Goal: Task Accomplishment & Management: Use online tool/utility

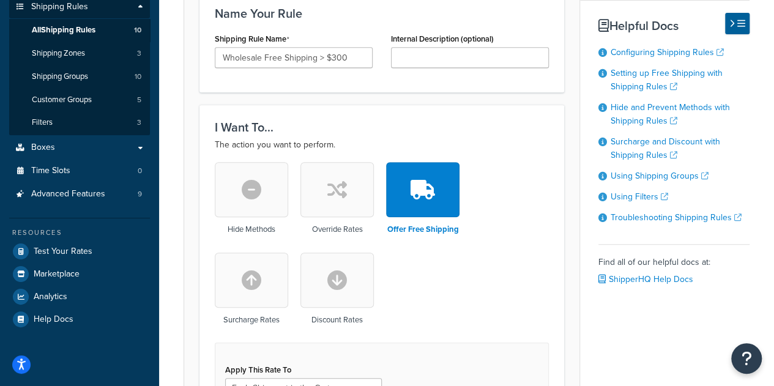
scroll to position [268, 0]
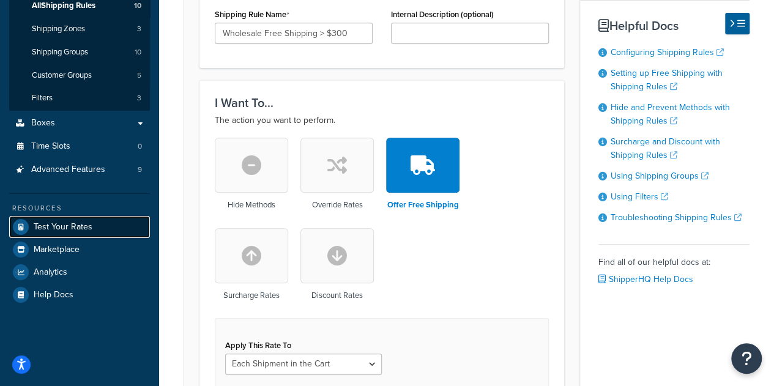
click at [81, 226] on span "Test Your Rates" at bounding box center [63, 227] width 59 height 10
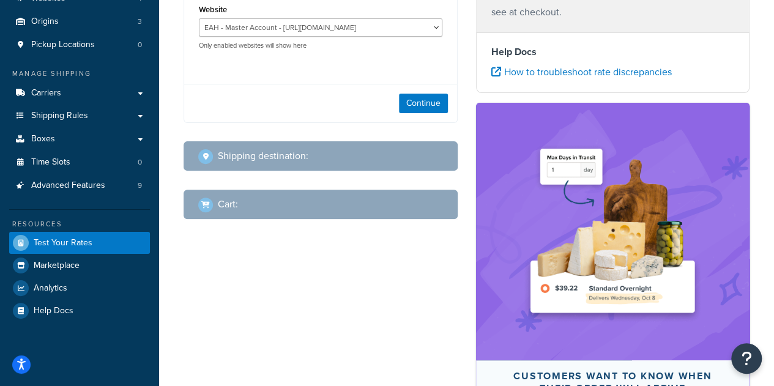
scroll to position [128, 0]
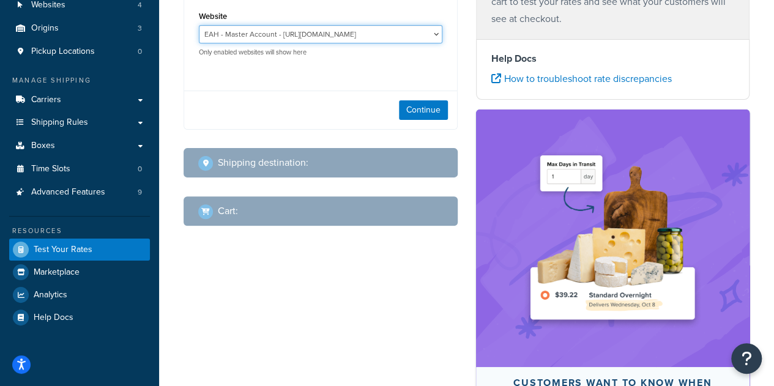
click at [308, 40] on select "EAH - Master Account - [URL][DOMAIN_NAME] RCI - Staging - [URL][DOMAIN_NAME][US…" at bounding box center [321, 34] width 244 height 18
select select "bd4750d74578c5f06571c96295b2fae1"
click at [199, 25] on select "EAH - Master Account - [URL][DOMAIN_NAME] RCI - Staging - [URL][DOMAIN_NAME][US…" at bounding box center [321, 34] width 244 height 18
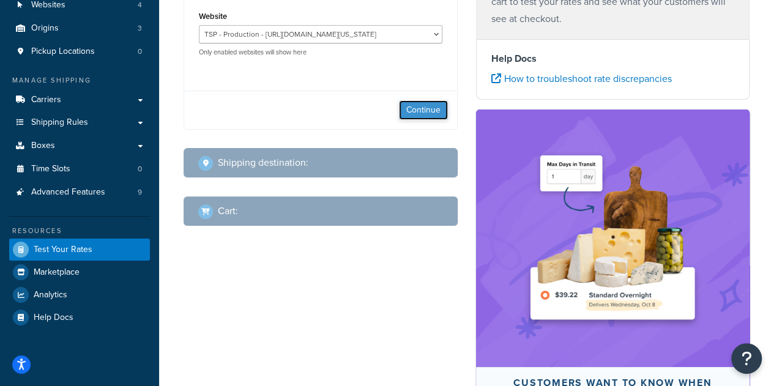
click at [412, 101] on button "Continue" at bounding box center [423, 110] width 49 height 20
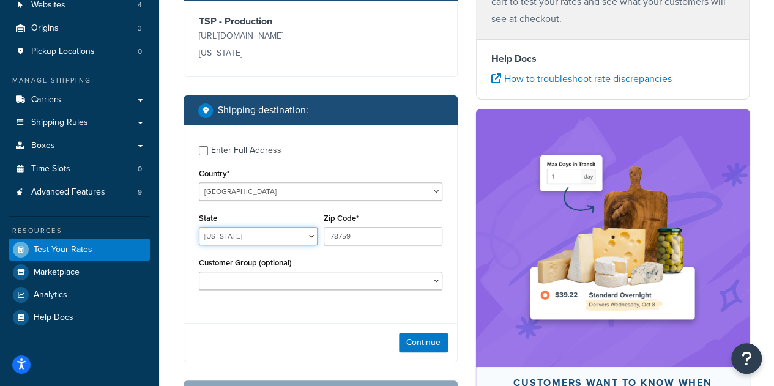
click at [290, 233] on select "[US_STATE] [US_STATE] [US_STATE] [US_STATE] [US_STATE] Armed Forces Americas Ar…" at bounding box center [258, 236] width 119 height 18
select select "OH"
click at [199, 227] on select "[US_STATE] [US_STATE] [US_STATE] [US_STATE] [US_STATE] Armed Forces Americas Ar…" at bounding box center [258, 236] width 119 height 18
click at [371, 233] on input "78759" at bounding box center [383, 236] width 119 height 18
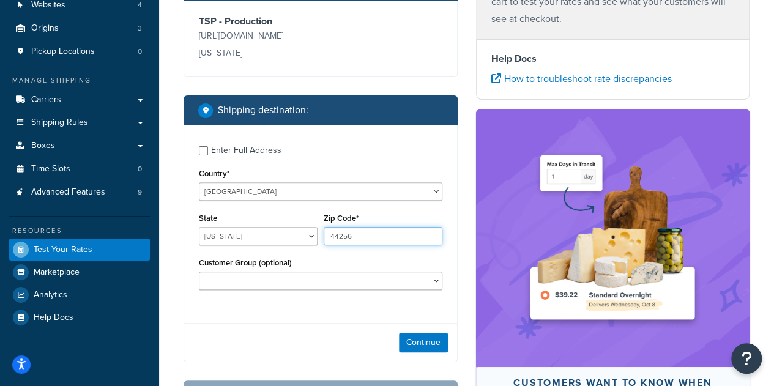
type input "44256"
click at [342, 267] on div "Customer Group (optional) Logged In Not Logged in Retail Wholesale" at bounding box center [321, 272] width 244 height 35
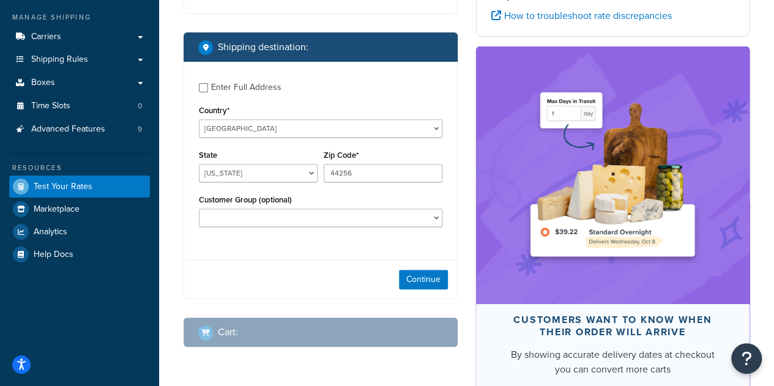
scroll to position [190, 0]
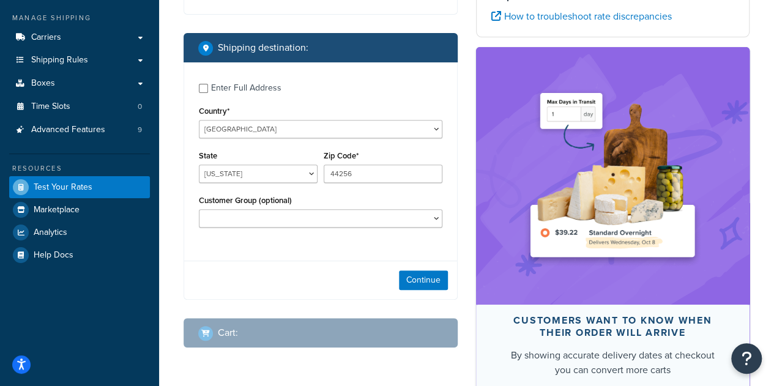
click at [419, 269] on div "Continue" at bounding box center [320, 280] width 273 height 39
click at [420, 283] on button "Continue" at bounding box center [423, 280] width 49 height 20
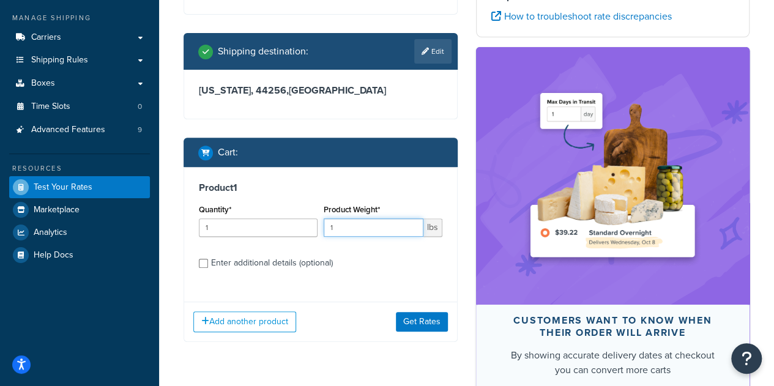
click at [356, 231] on input "1" at bounding box center [374, 227] width 100 height 18
type input "65"
click at [412, 315] on button "Get Rates" at bounding box center [422, 322] width 52 height 20
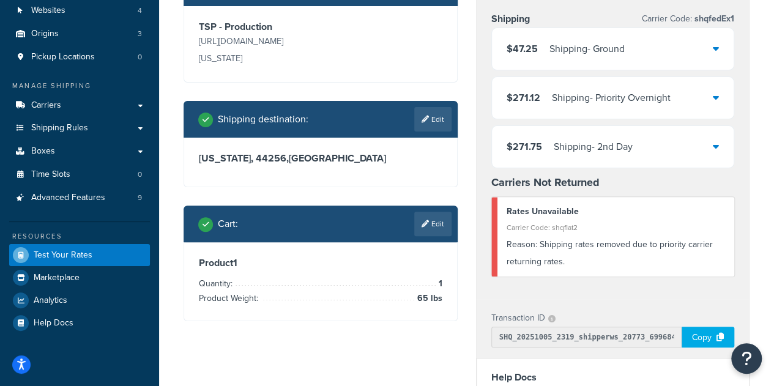
scroll to position [124, 0]
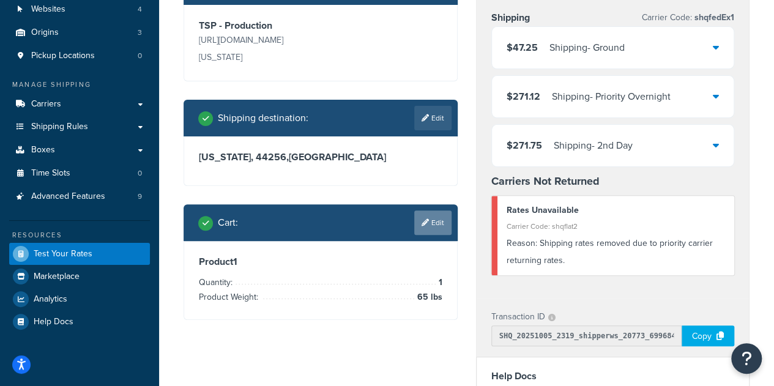
click at [420, 215] on link "Edit" at bounding box center [432, 223] width 37 height 24
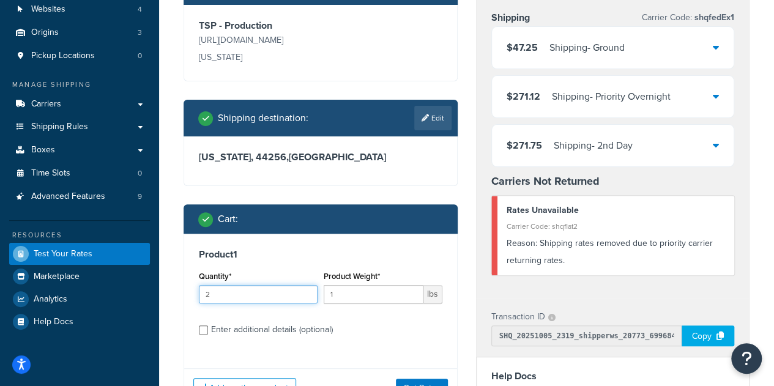
type input "2"
click at [306, 291] on input "2" at bounding box center [258, 294] width 119 height 18
click at [342, 298] on input "1" at bounding box center [374, 294] width 100 height 18
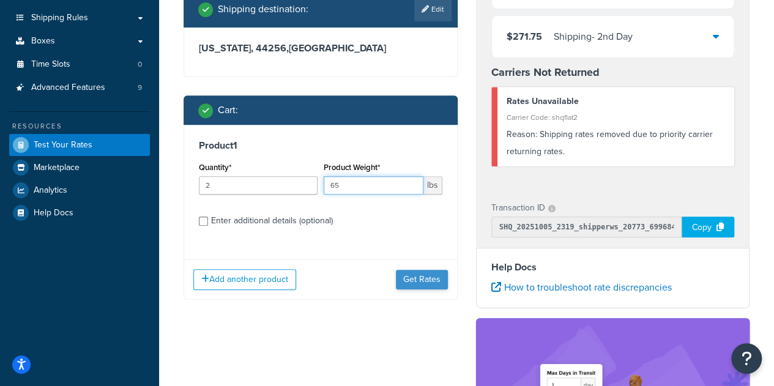
type input "65"
click at [442, 283] on button "Get Rates" at bounding box center [422, 280] width 52 height 20
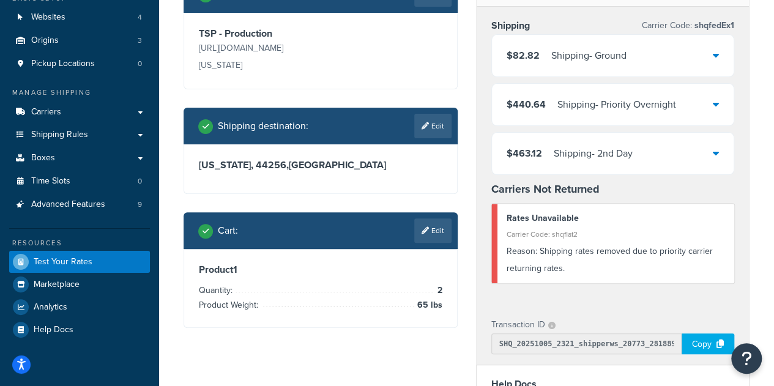
scroll to position [123, 0]
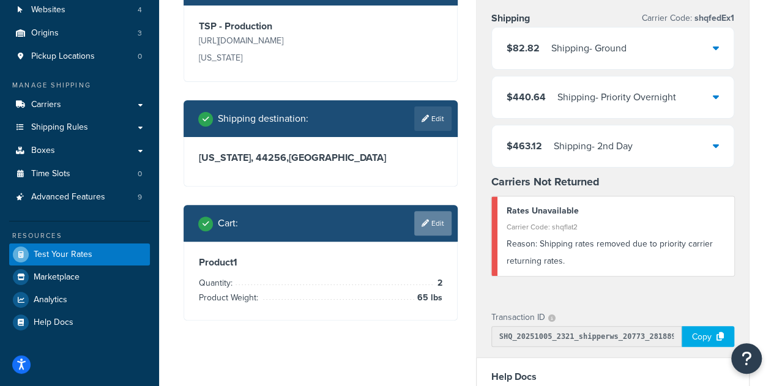
click at [426, 223] on icon at bounding box center [425, 223] width 7 height 7
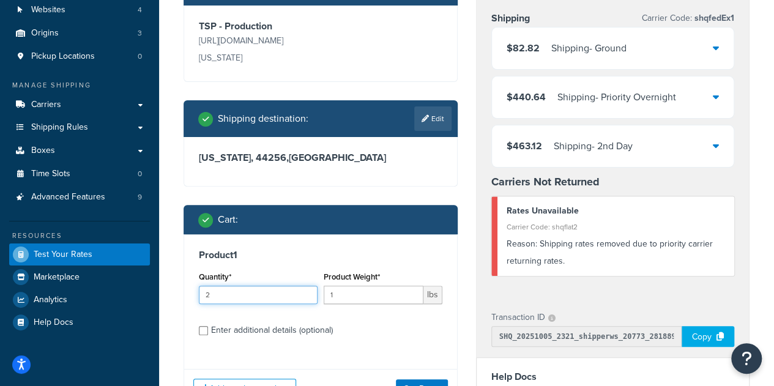
type input "2"
click at [307, 292] on input "2" at bounding box center [258, 295] width 119 height 18
click at [369, 300] on input "1" at bounding box center [374, 295] width 100 height 18
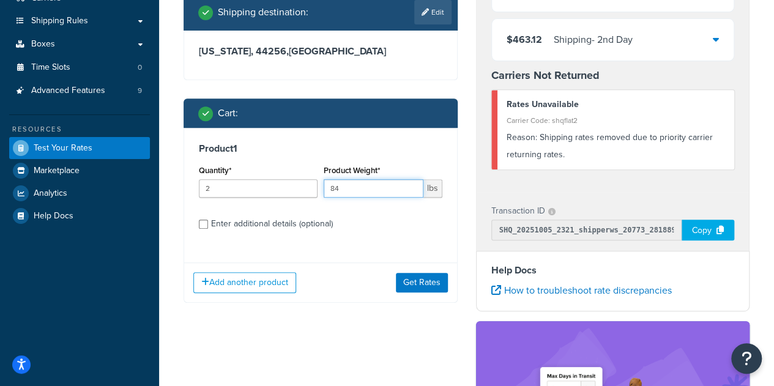
scroll to position [229, 0]
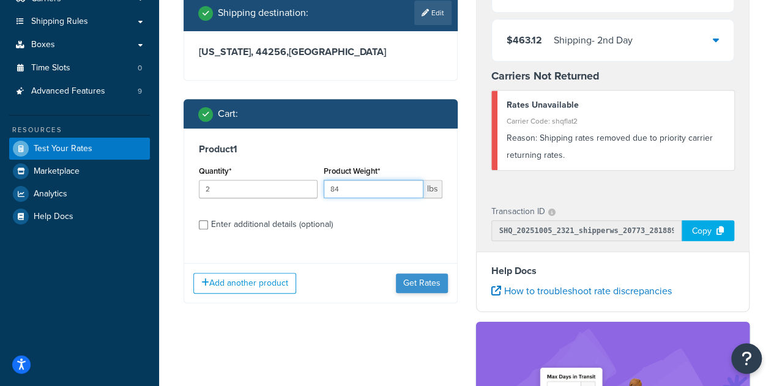
type input "84"
click at [422, 283] on button "Get Rates" at bounding box center [422, 284] width 52 height 20
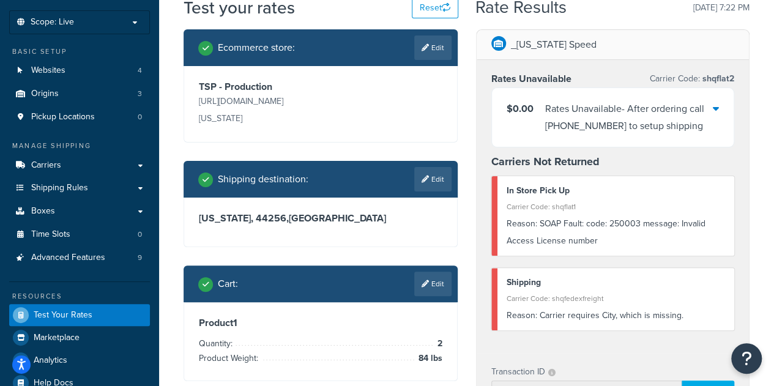
scroll to position [62, 0]
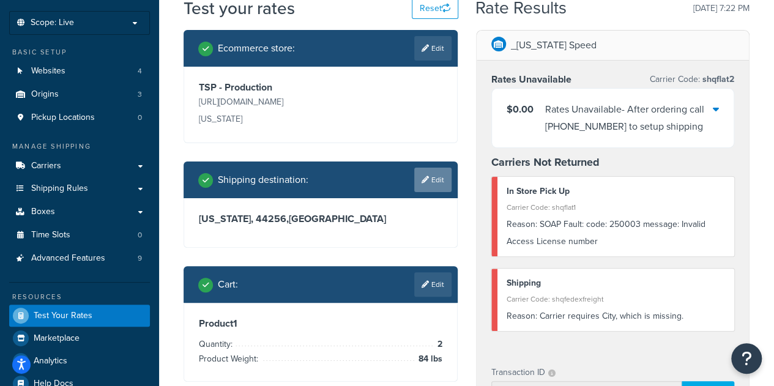
click at [430, 177] on link "Edit" at bounding box center [432, 180] width 37 height 24
select select "OH"
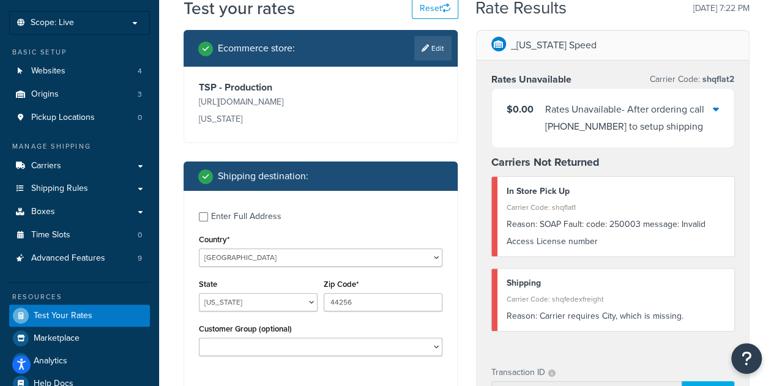
scroll to position [92, 0]
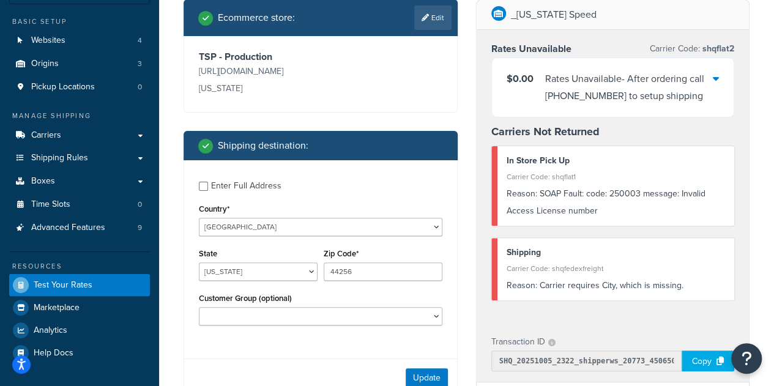
click at [231, 184] on div "Enter Full Address" at bounding box center [246, 185] width 70 height 17
click at [208, 184] on input "Enter Full Address" at bounding box center [203, 186] width 9 height 9
checkbox input "true"
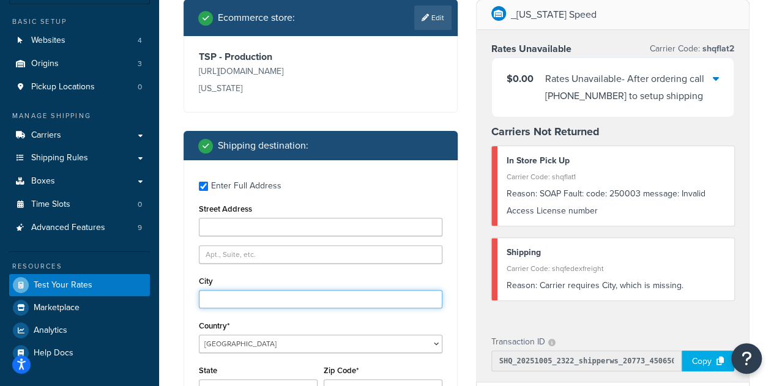
click at [256, 296] on input "City" at bounding box center [321, 299] width 244 height 18
type input "[PERSON_NAME]"
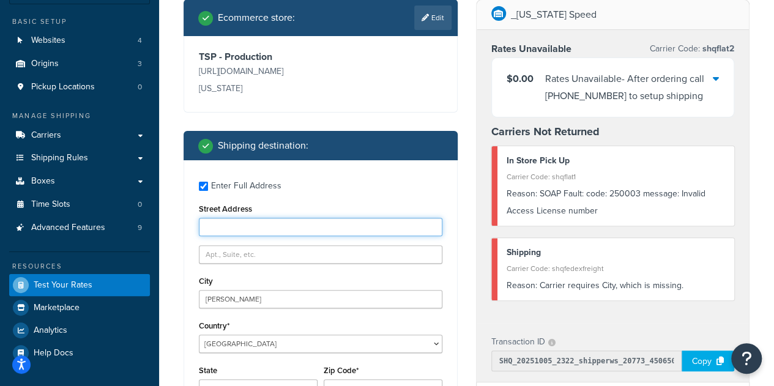
click at [250, 232] on input "Street Address" at bounding box center [321, 227] width 244 height 18
type input "120 north state"
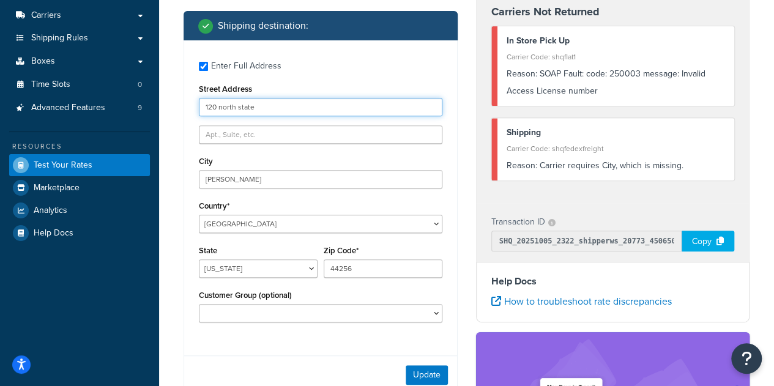
scroll to position [228, 0]
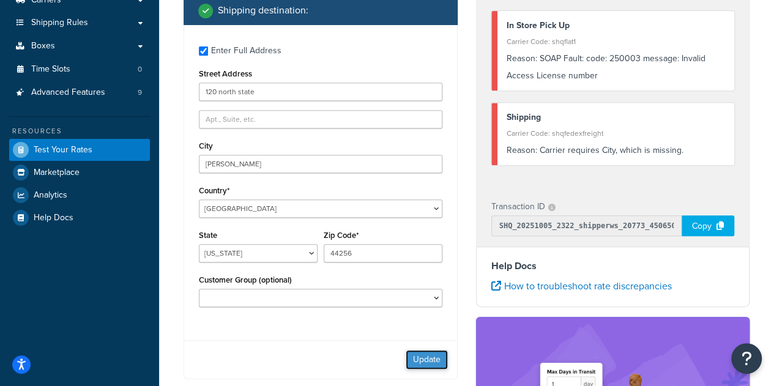
click at [415, 354] on button "Update" at bounding box center [427, 360] width 42 height 20
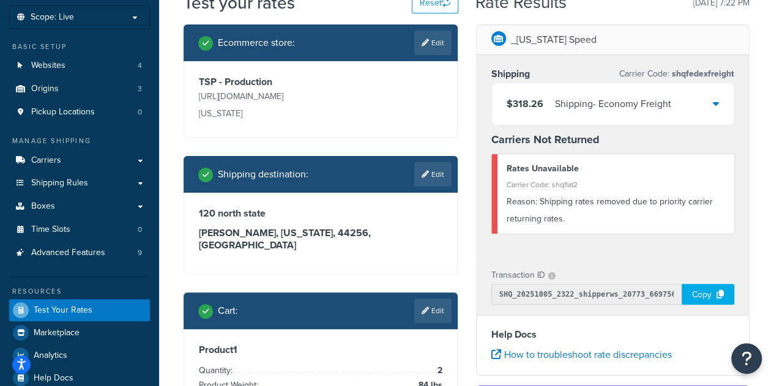
scroll to position [87, 0]
